Goal: Communication & Community: Answer question/provide support

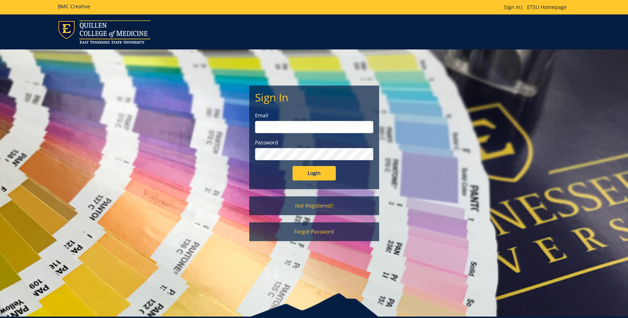
type input "[EMAIL_ADDRESS][DOMAIN_NAME]"
click at [325, 173] on input "Login" at bounding box center [313, 173] width 43 height 14
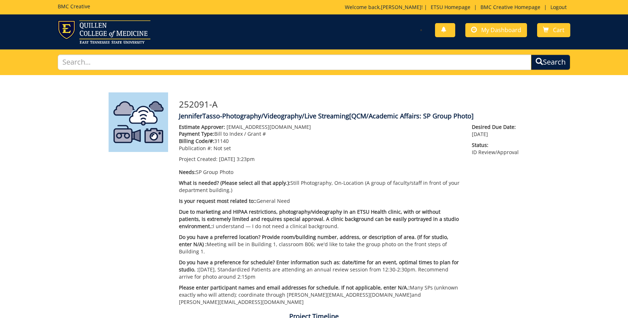
scroll to position [282, 0]
click at [441, 166] on div "Estimate Approver: [EMAIL_ADDRESS][DOMAIN_NAME] Payment Type: Bill to Index / G…" at bounding box center [319, 216] width 293 height 186
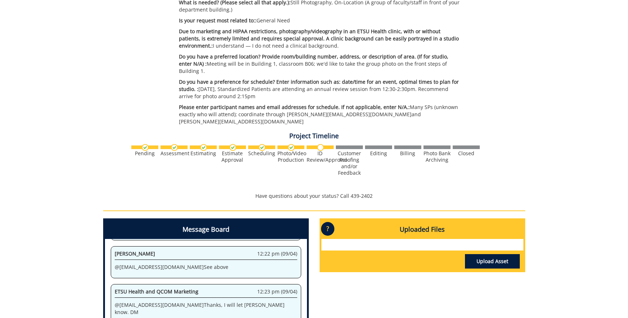
scroll to position [314, 0]
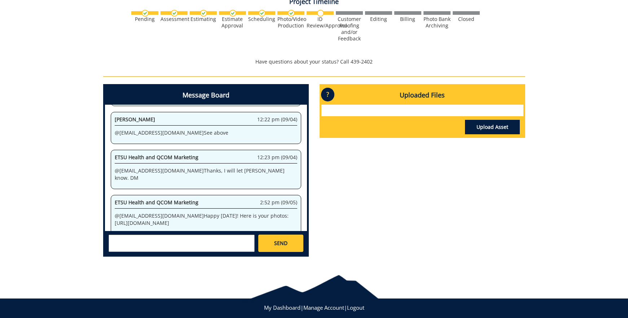
click at [155, 212] on p "@ [EMAIL_ADDRESS][DOMAIN_NAME] Happy [DATE]! Here is your photos: [URL][DOMAIN_…" at bounding box center [206, 219] width 182 height 14
drag, startPoint x: 145, startPoint y: 195, endPoint x: 243, endPoint y: 180, distance: 99.3
click at [243, 212] on p "@ [EMAIL_ADDRESS][DOMAIN_NAME] Happy [DATE]! Here is your photos: [URL][DOMAIN_…" at bounding box center [206, 219] width 182 height 14
copy p "[URL][DOMAIN_NAME]"
click at [352, 202] on div "Message Board System 3:23 pm (05/29) Welcome to the Project Messenger. All mess…" at bounding box center [314, 173] width 433 height 178
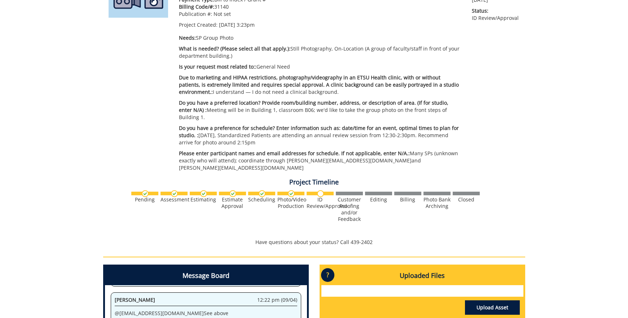
scroll to position [278, 0]
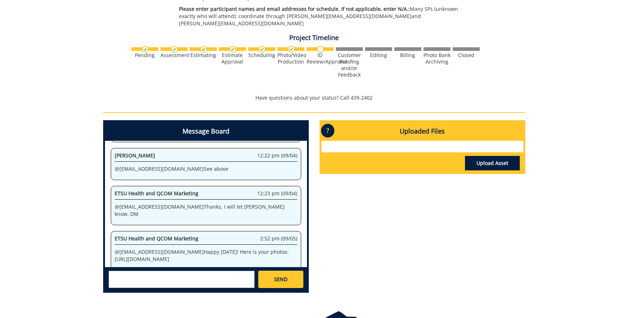
click at [226, 270] on textarea at bounding box center [182, 278] width 146 height 17
type textarea "@"
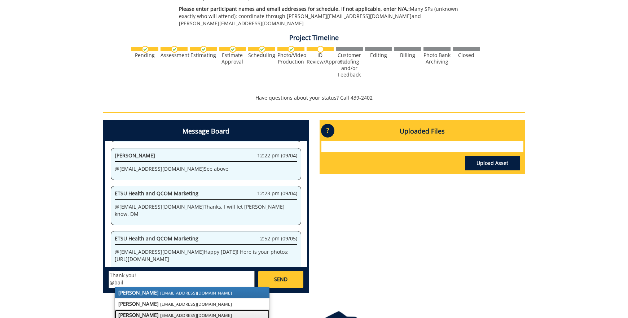
click at [160, 312] on small "[EMAIL_ADDRESS][DOMAIN_NAME]" at bounding box center [196, 315] width 72 height 6
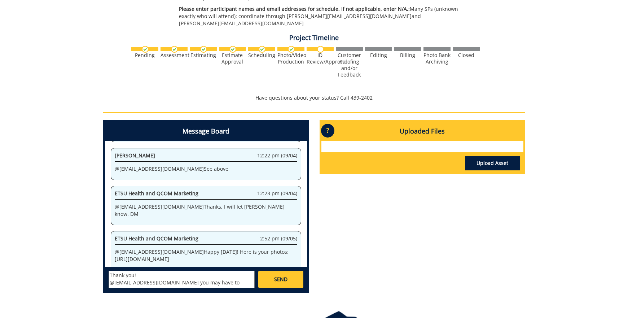
drag, startPoint x: 245, startPoint y: 268, endPoint x: 86, endPoint y: 265, distance: 158.7
click at [86, 265] on div "252091-A JenniferTasso-Photography/Videography/Live Streaming [QCM/Academic Aff…" at bounding box center [314, 48] width 628 height 502
type textarea "Thank you!"
click at [278, 276] on span "SEND" at bounding box center [280, 279] width 13 height 7
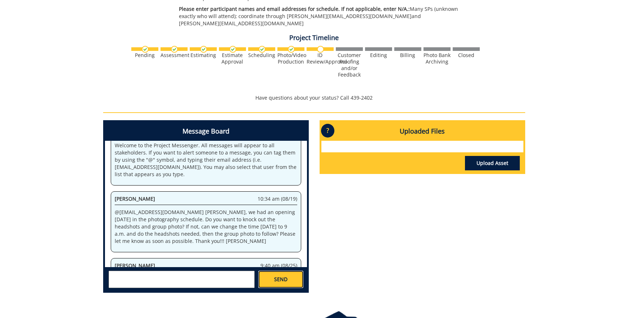
scroll to position [50728, 0]
